Goal: Transaction & Acquisition: Purchase product/service

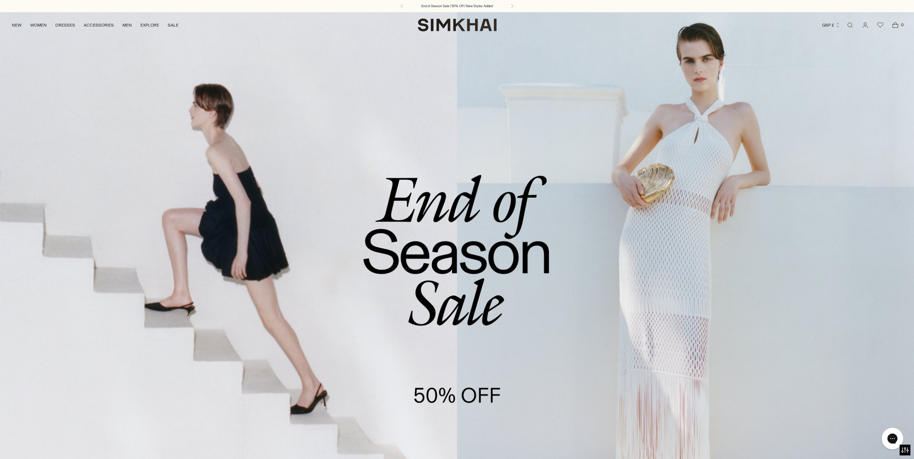
scroll to position [144, 0]
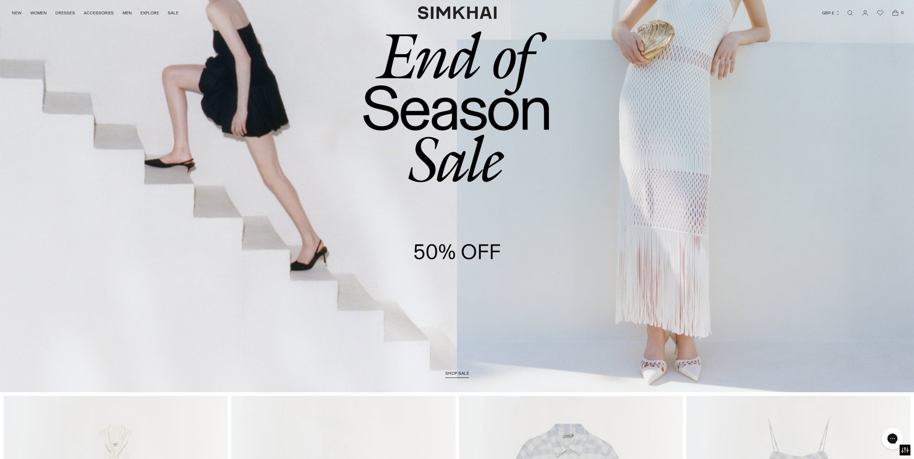
click at [446, 291] on link "/collections/sale" at bounding box center [457, 130] width 707 height 524
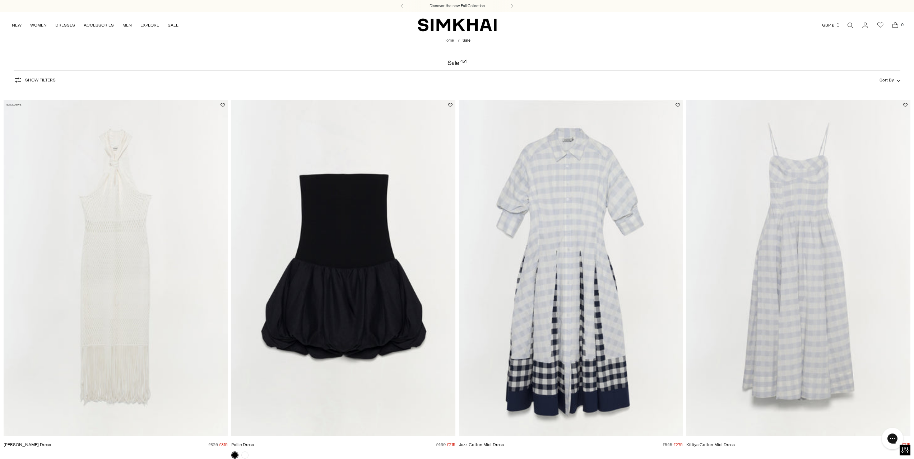
click at [49, 77] on button "Show Filters" at bounding box center [35, 79] width 42 height 11
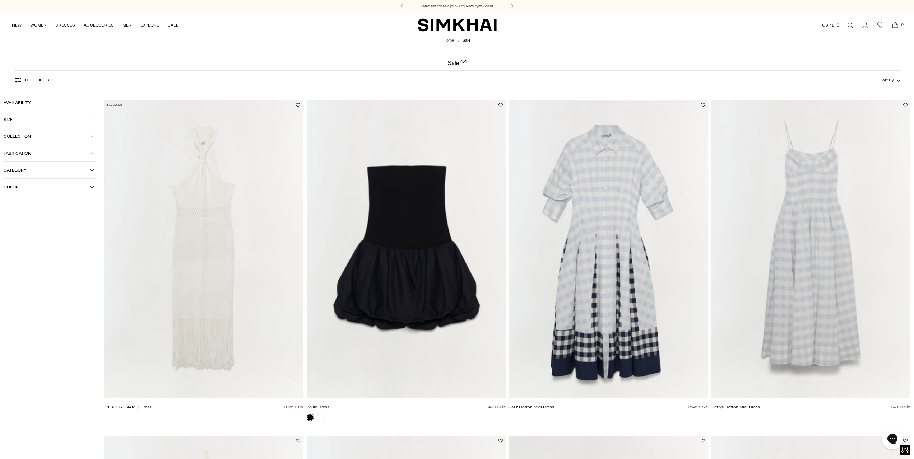
click at [49, 171] on span "Category" at bounding box center [47, 170] width 86 height 5
click at [8, 208] on div "Dresses" at bounding box center [50, 204] width 92 height 6
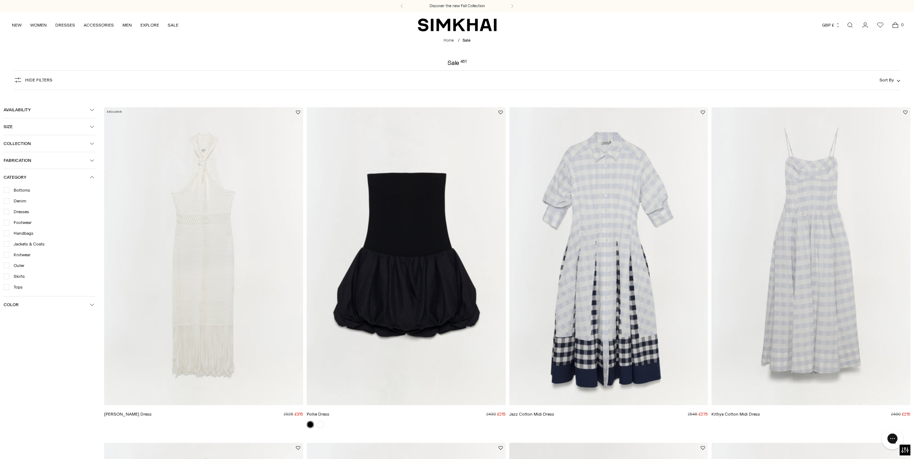
click at [92, 175] on icon "button" at bounding box center [92, 177] width 4 height 4
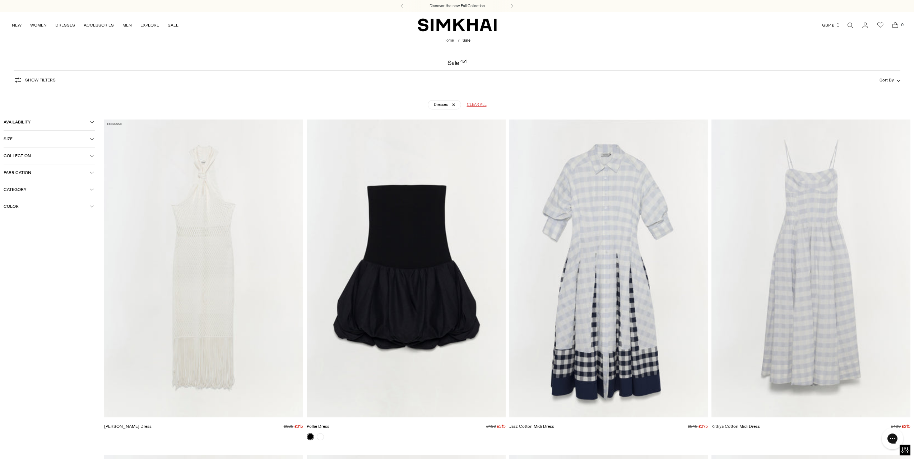
click at [23, 194] on button "Category" at bounding box center [50, 189] width 92 height 17
click at [27, 192] on button "Category" at bounding box center [50, 189] width 92 height 17
click at [36, 140] on span "Size" at bounding box center [47, 138] width 86 height 5
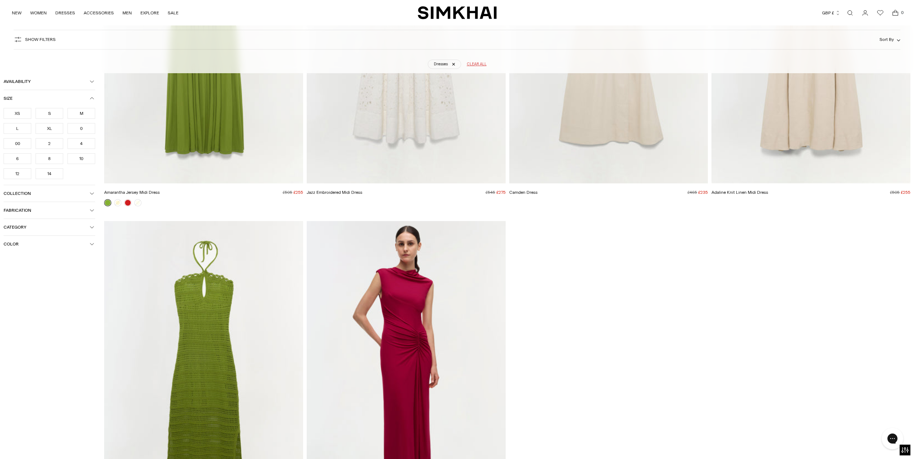
scroll to position [15116, 0]
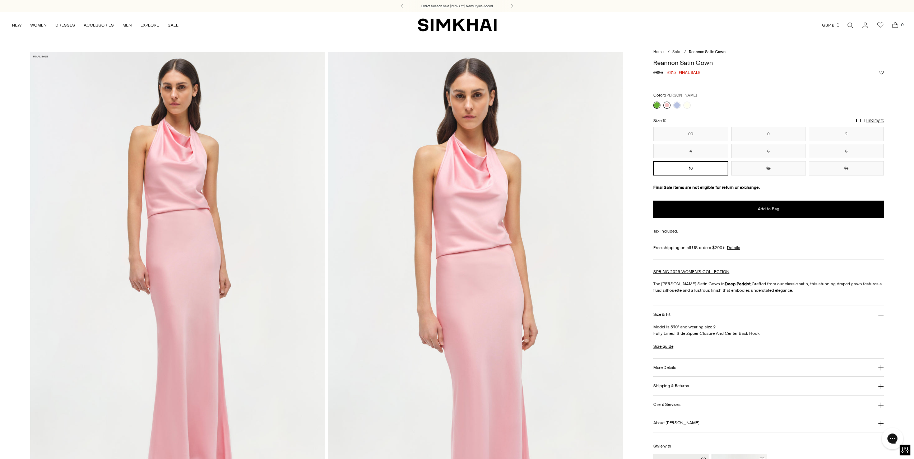
click at [665, 107] on link at bounding box center [666, 105] width 7 height 7
click at [678, 104] on link at bounding box center [676, 105] width 7 height 7
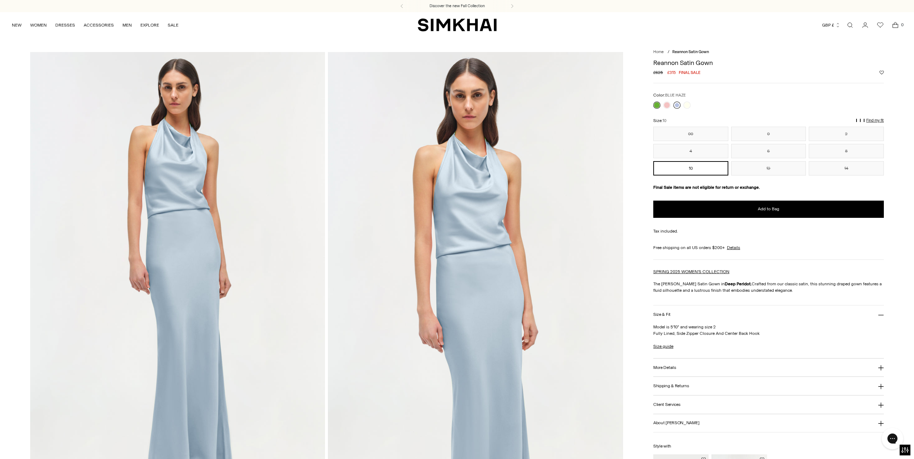
click at [675, 106] on link at bounding box center [676, 105] width 7 height 7
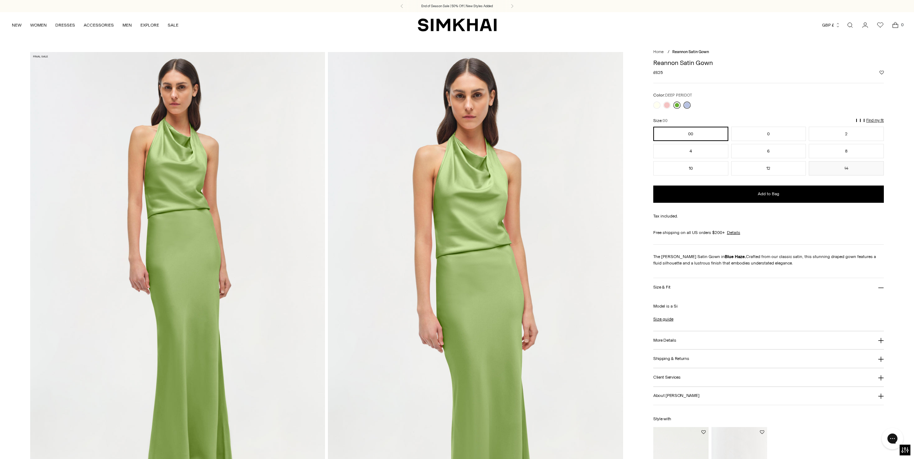
click at [679, 105] on link at bounding box center [676, 105] width 7 height 7
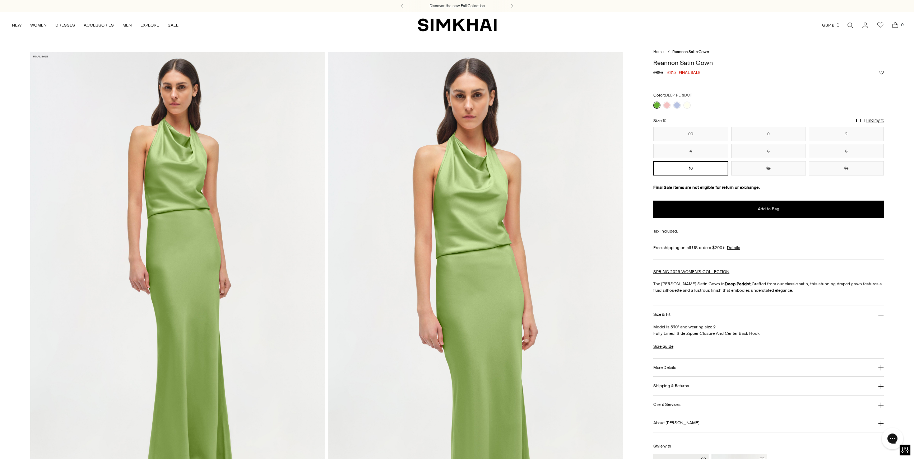
click at [673, 61] on h1 "Reannon Satin Gown" at bounding box center [768, 63] width 231 height 6
copy div "Reannon Satin Gown"
